Goal: Find specific page/section: Find specific page/section

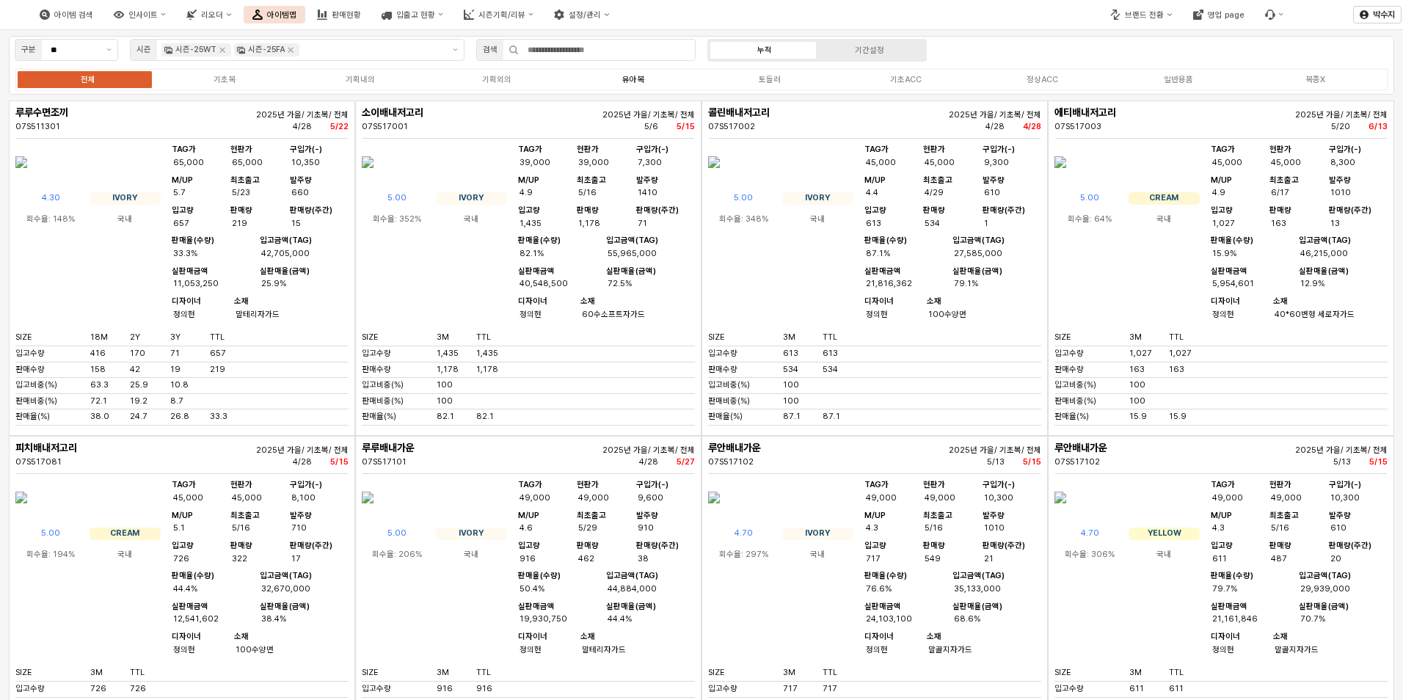
click at [638, 90] on div "전체 기초복 기획내의 기획외의 유아복 토들러 기초ACC 정상ACC 일반용품 복종X" at bounding box center [702, 79] width 1374 height 23
click at [637, 76] on div "유아복" at bounding box center [633, 80] width 22 height 10
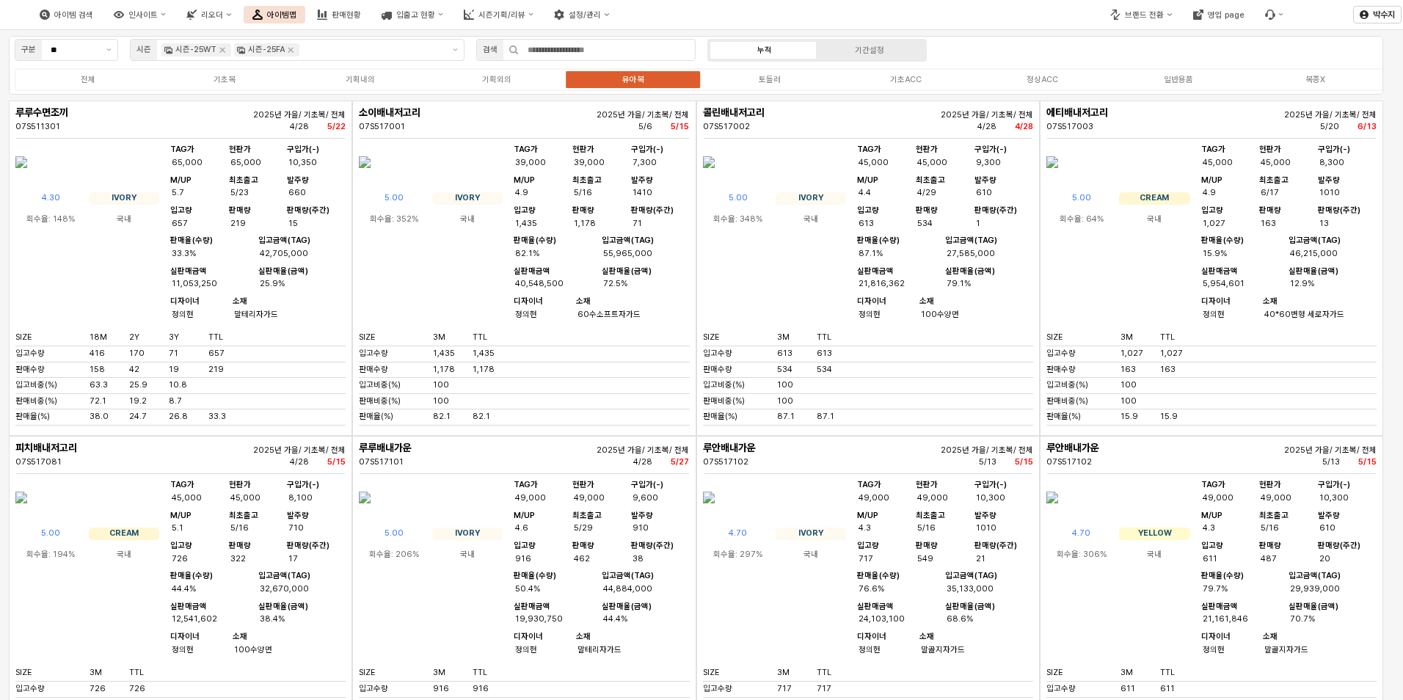
click at [636, 76] on div "유아복" at bounding box center [633, 80] width 22 height 10
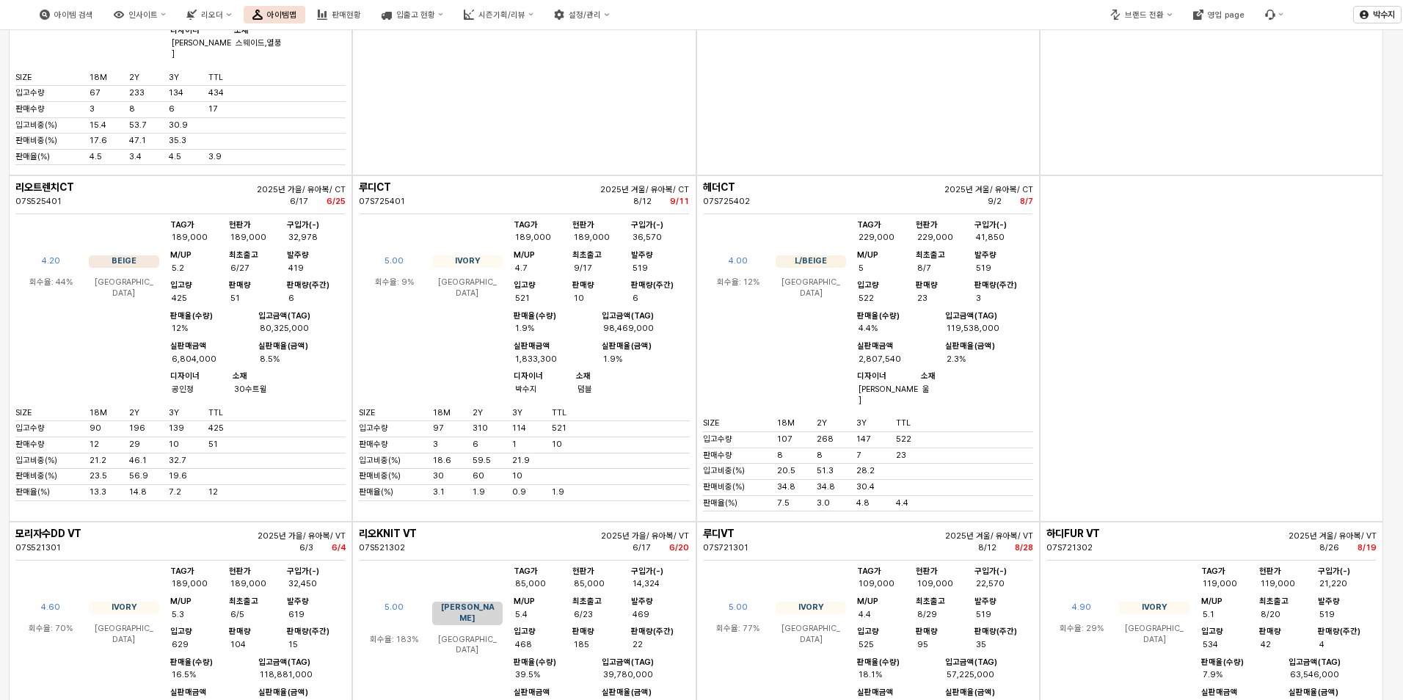
scroll to position [2863, 0]
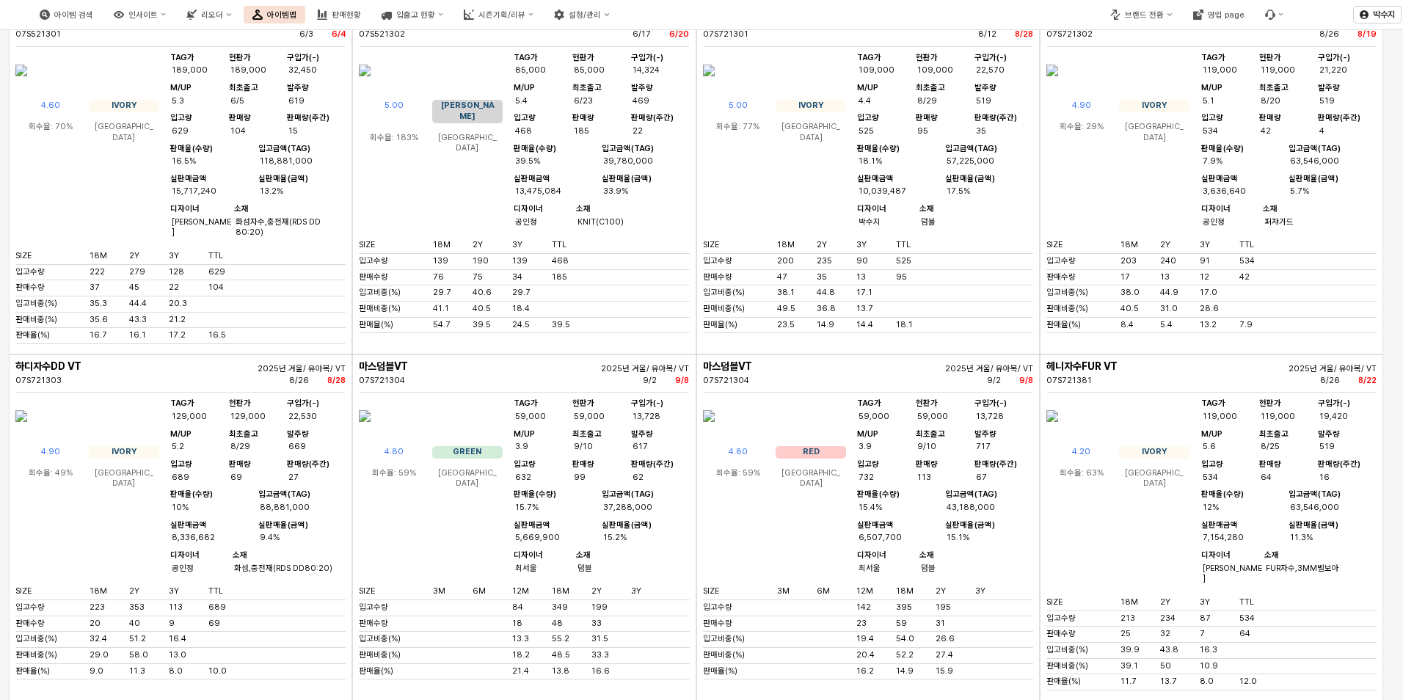
click at [27, 88] on img "App Frame" at bounding box center [21, 70] width 12 height 35
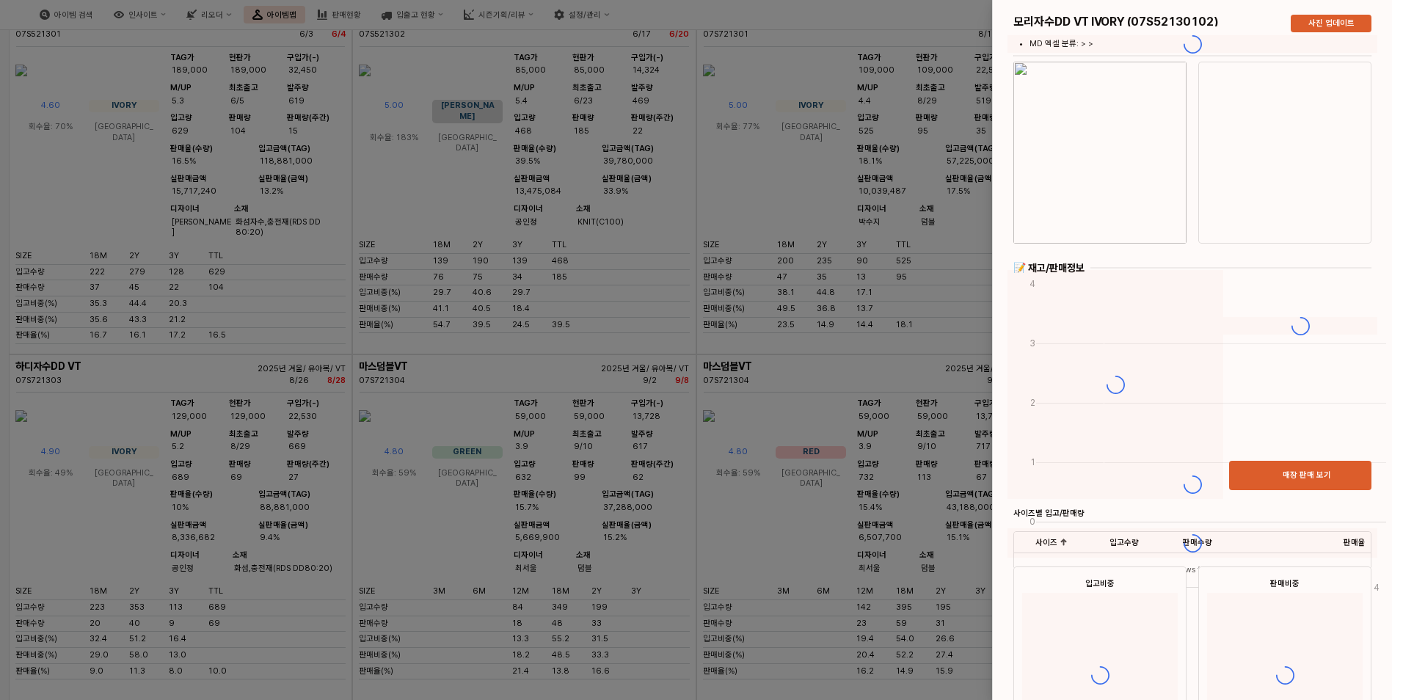
click at [1090, 118] on div at bounding box center [1192, 484] width 399 height 969
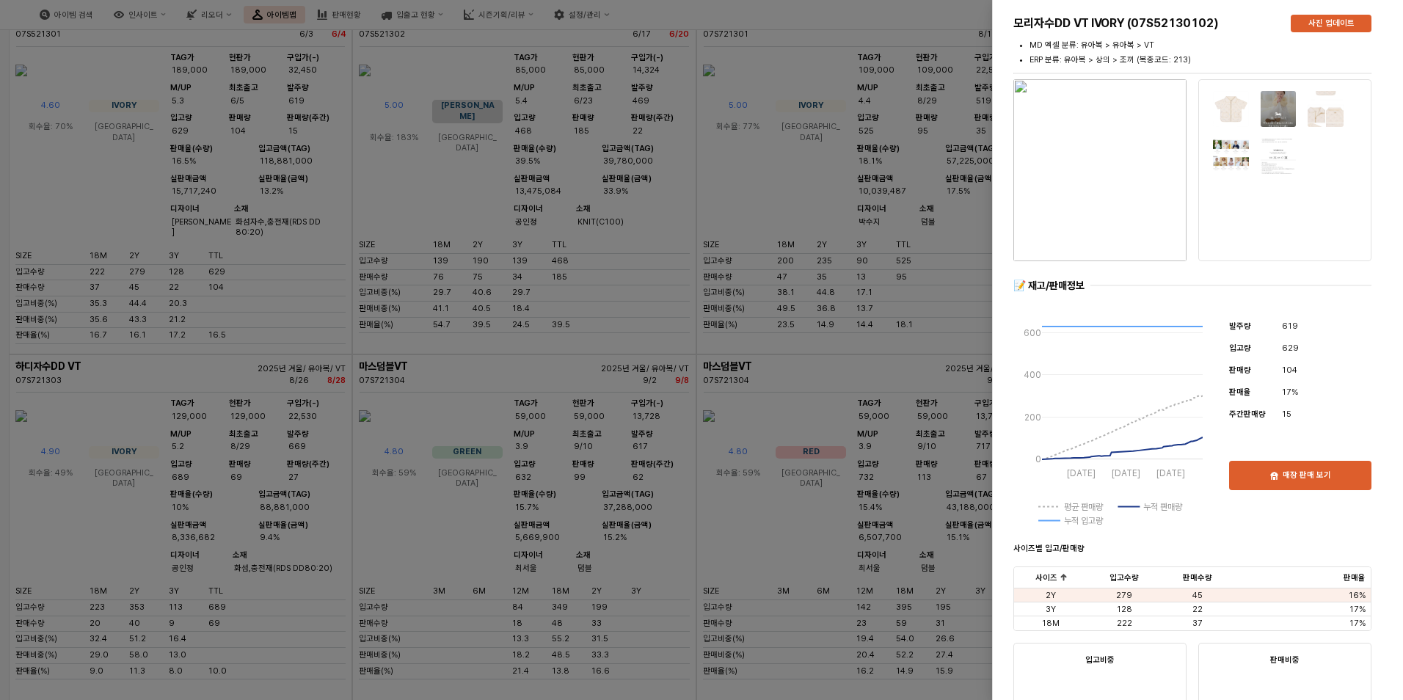
click at [1093, 127] on img "button" at bounding box center [1100, 170] width 173 height 182
click at [592, 351] on div at bounding box center [701, 350] width 1403 height 700
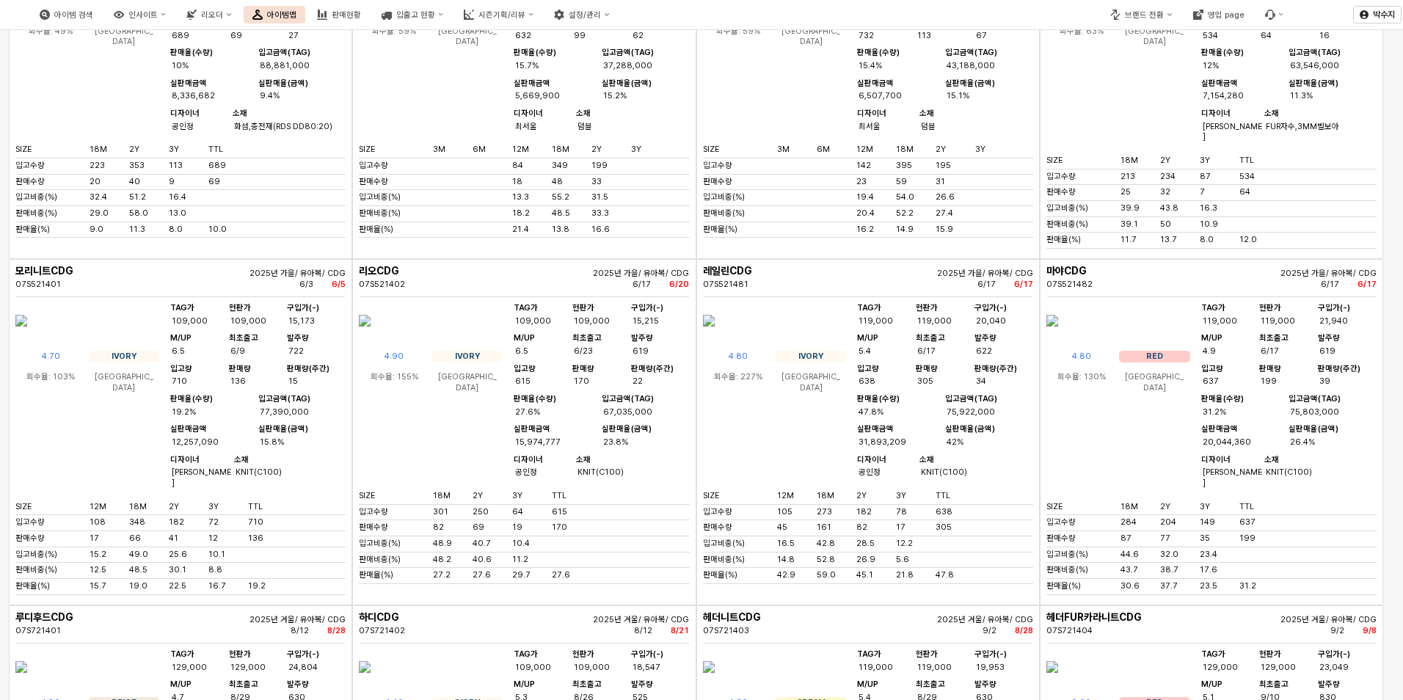
scroll to position [3303, 0]
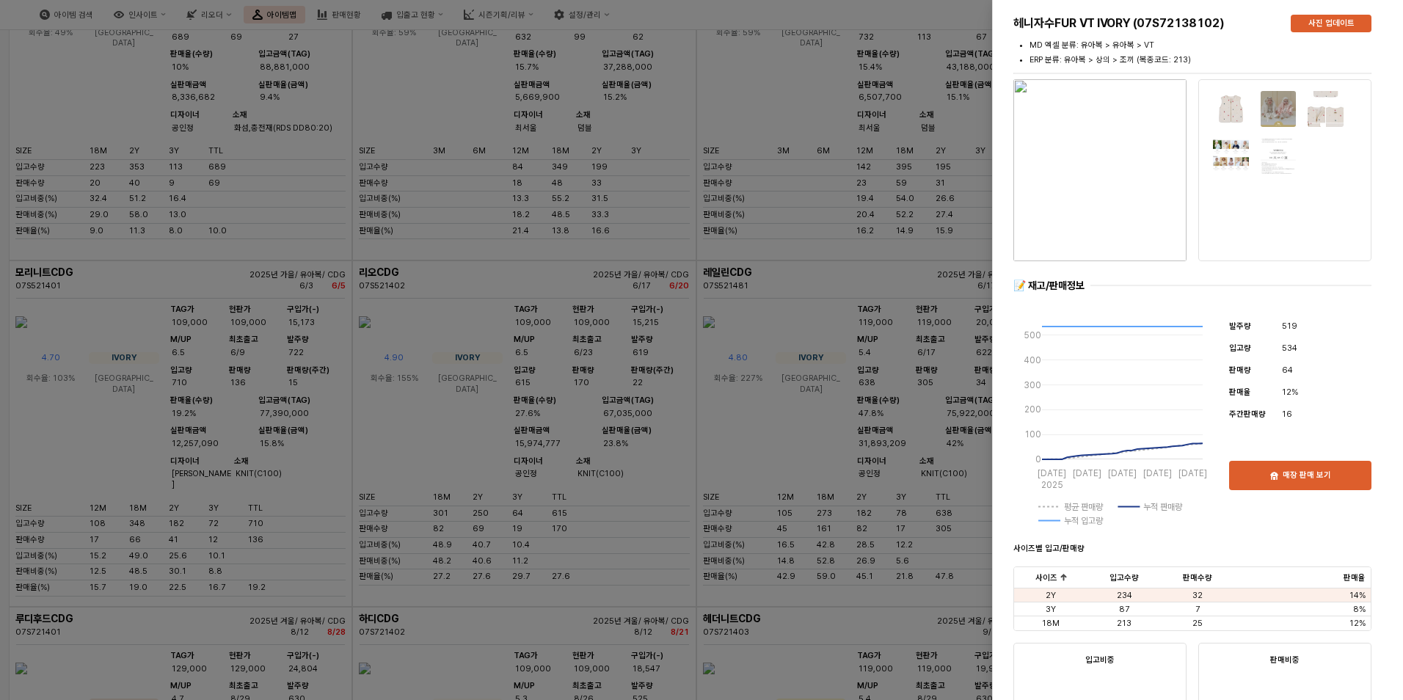
click at [1114, 192] on img "button" at bounding box center [1100, 170] width 173 height 182
